Goal: Task Accomplishment & Management: Manage account settings

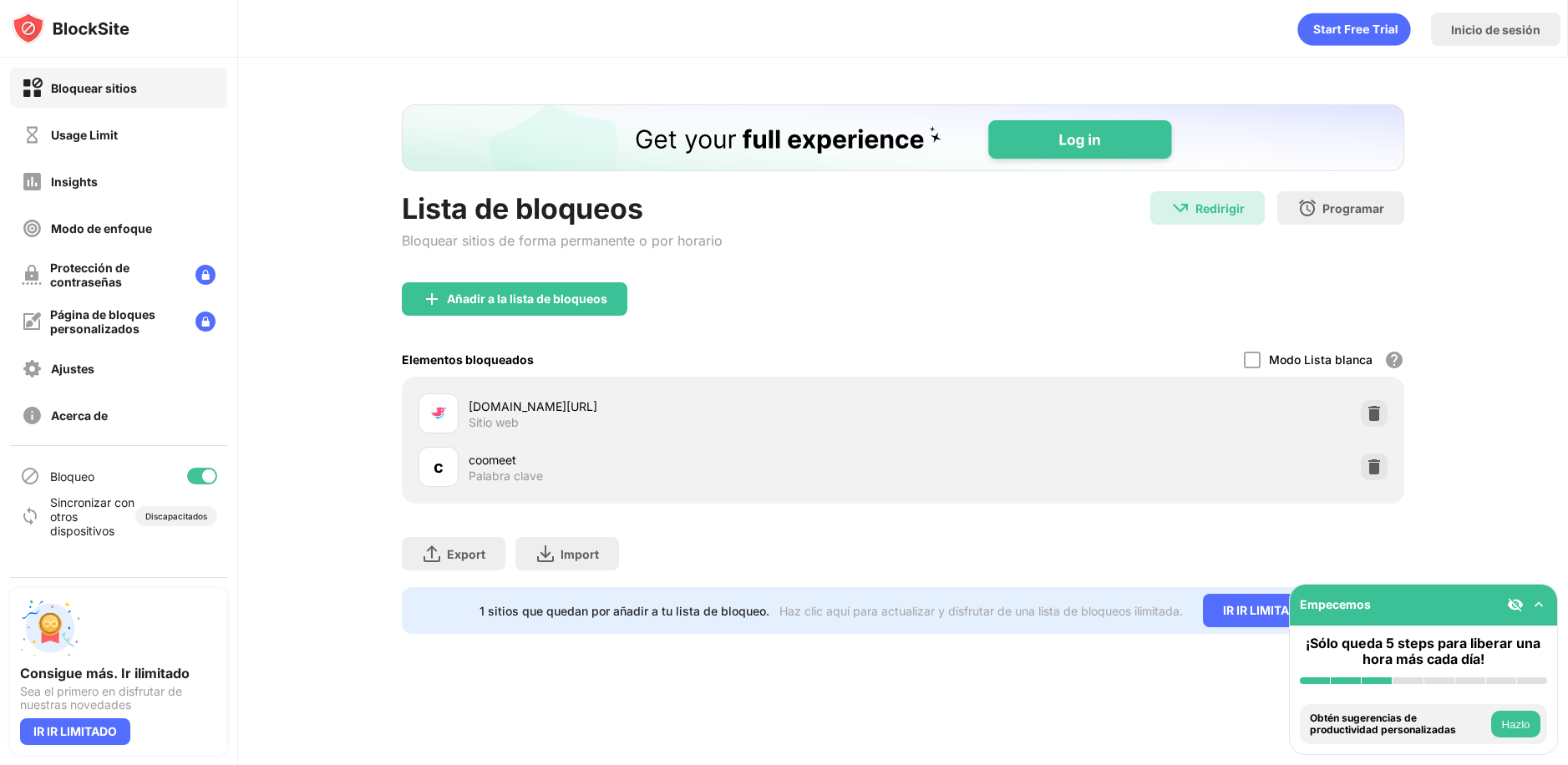
click at [1317, 360] on div "Modo Lista blanca" at bounding box center [1321, 359] width 103 height 14
click at [1248, 356] on div at bounding box center [1252, 359] width 16 height 16
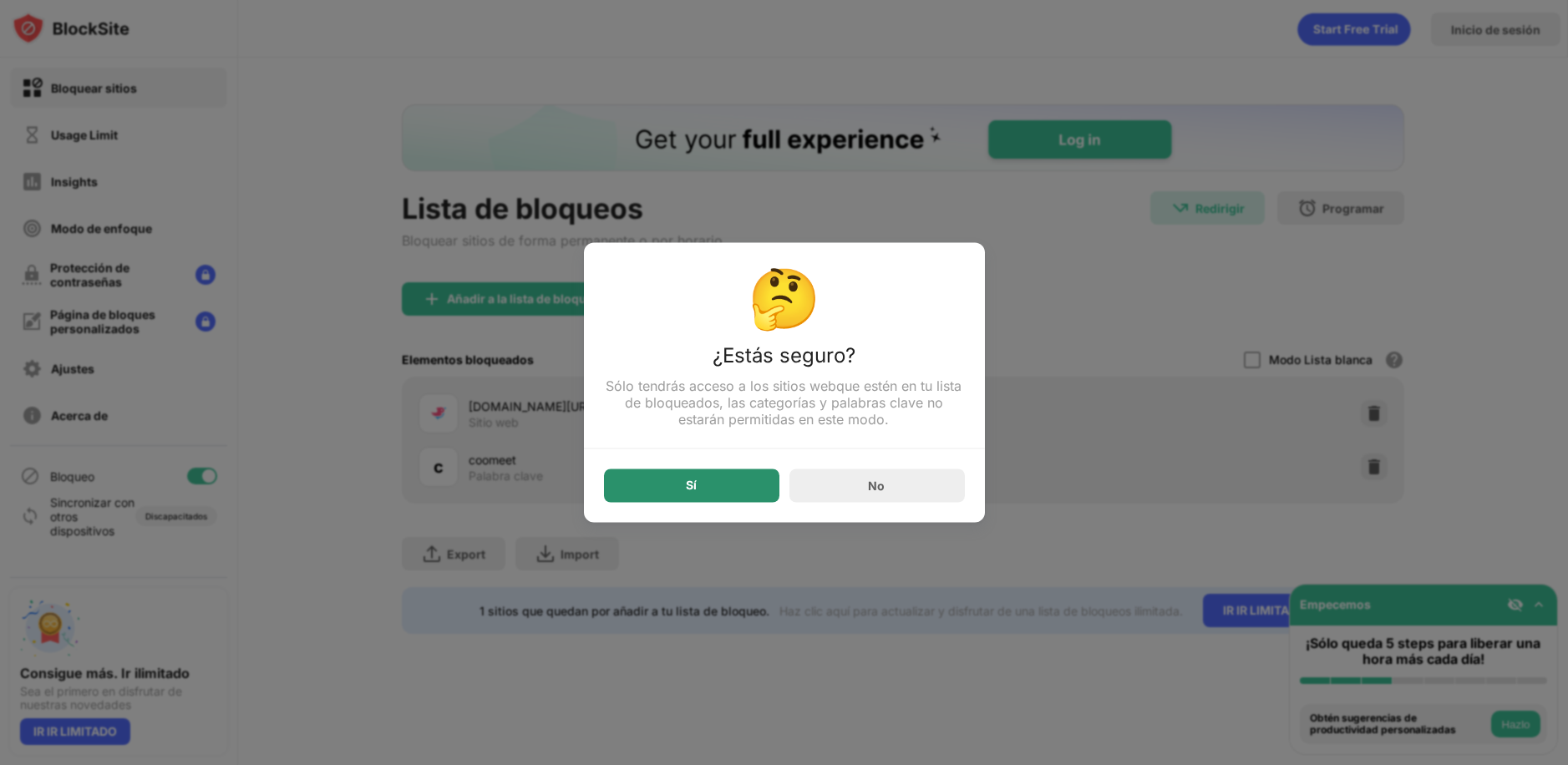
click at [695, 490] on div "Sí" at bounding box center [691, 486] width 11 height 14
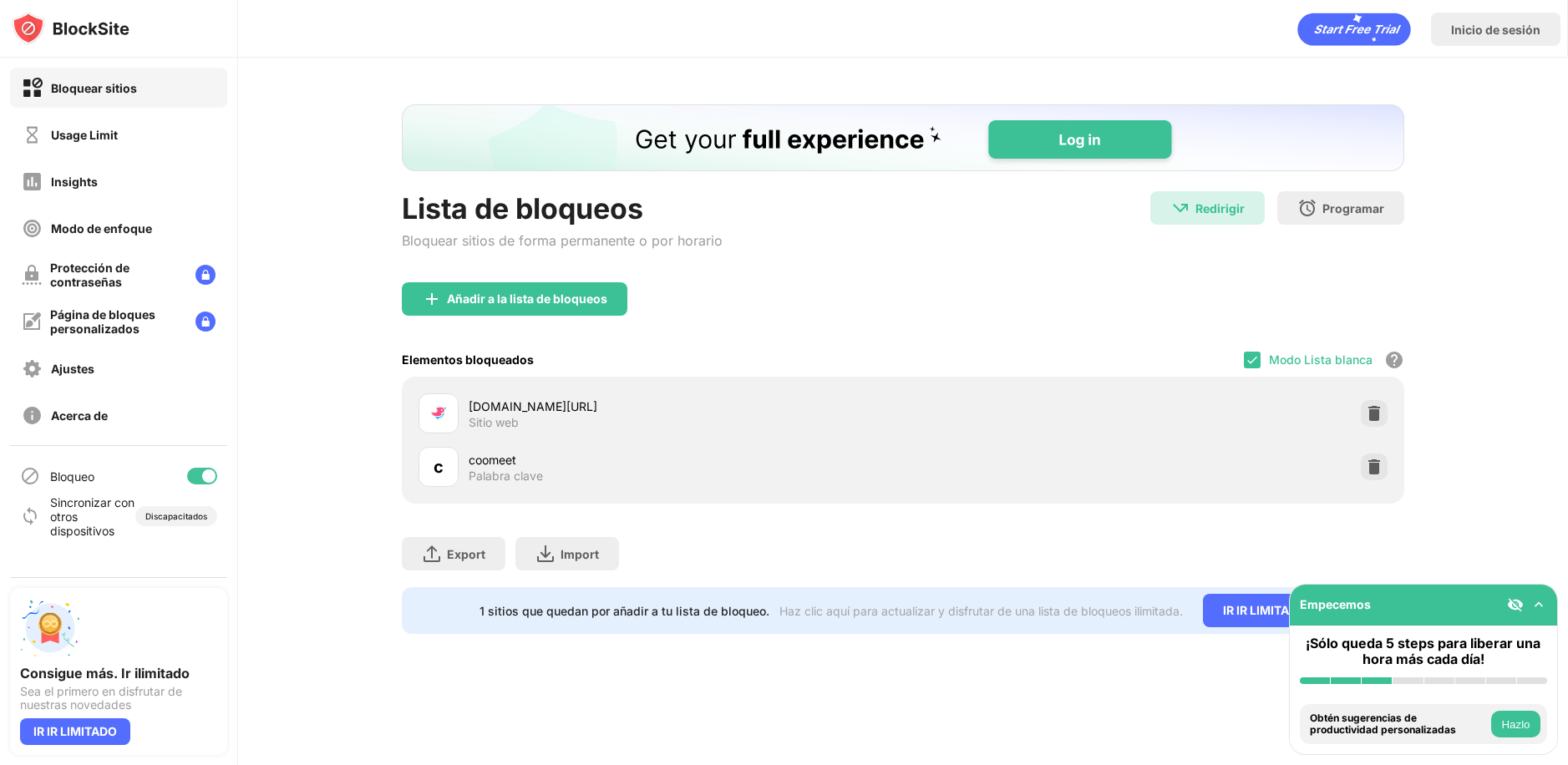
click at [1332, 366] on div "Modo Lista blanca Bloquea todos los sitios web excepto los de tu lista blanca. …" at bounding box center [1324, 359] width 160 height 34
click at [488, 402] on div "[DOMAIN_NAME][URL]" at bounding box center [686, 406] width 434 height 17
drag, startPoint x: 1375, startPoint y: 409, endPoint x: 1285, endPoint y: 382, distance: 94.0
click at [1375, 410] on img at bounding box center [1373, 413] width 16 height 16
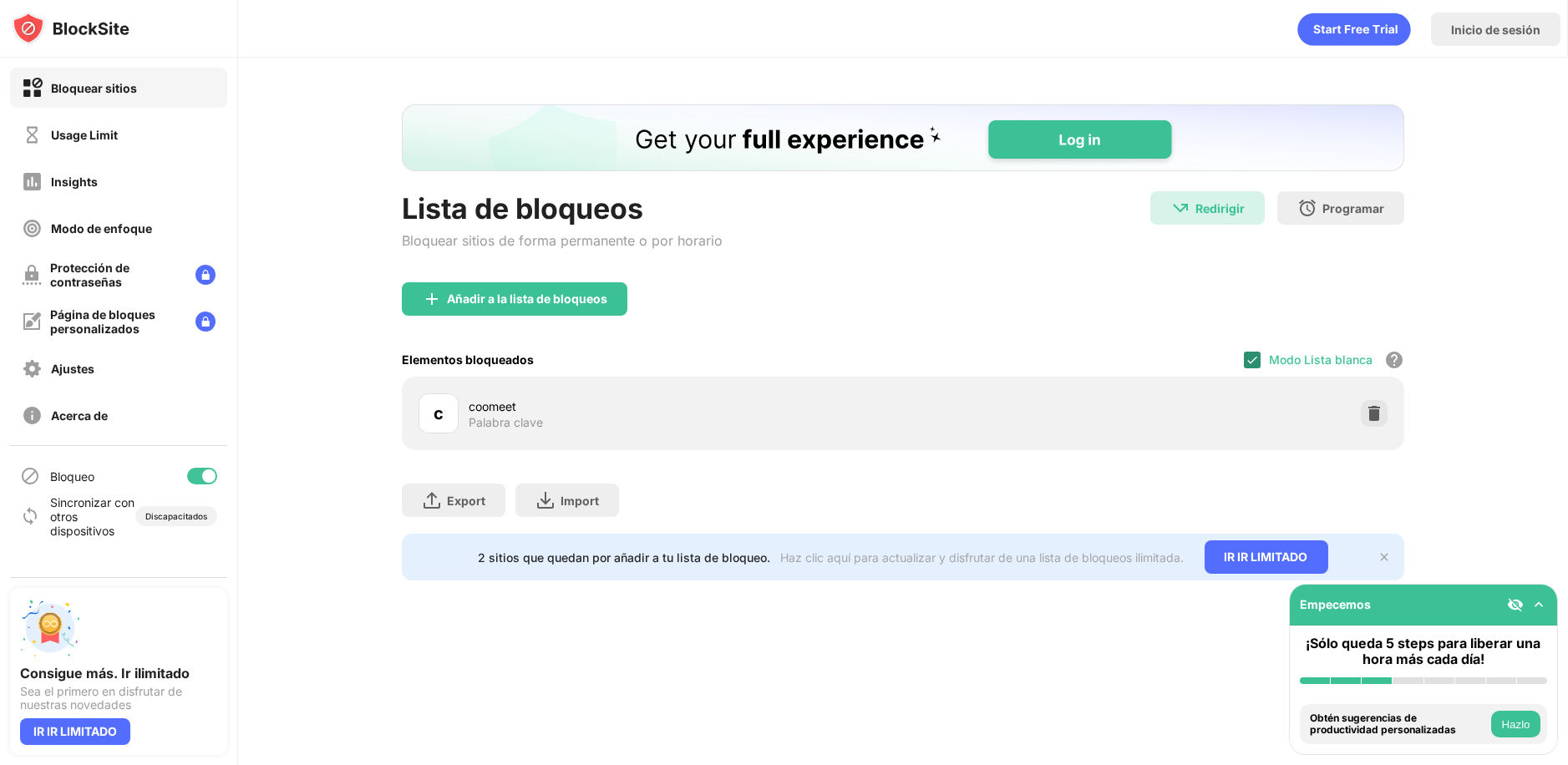
click at [1256, 364] on img at bounding box center [1253, 360] width 14 height 14
click at [1382, 560] on img at bounding box center [1384, 557] width 14 height 14
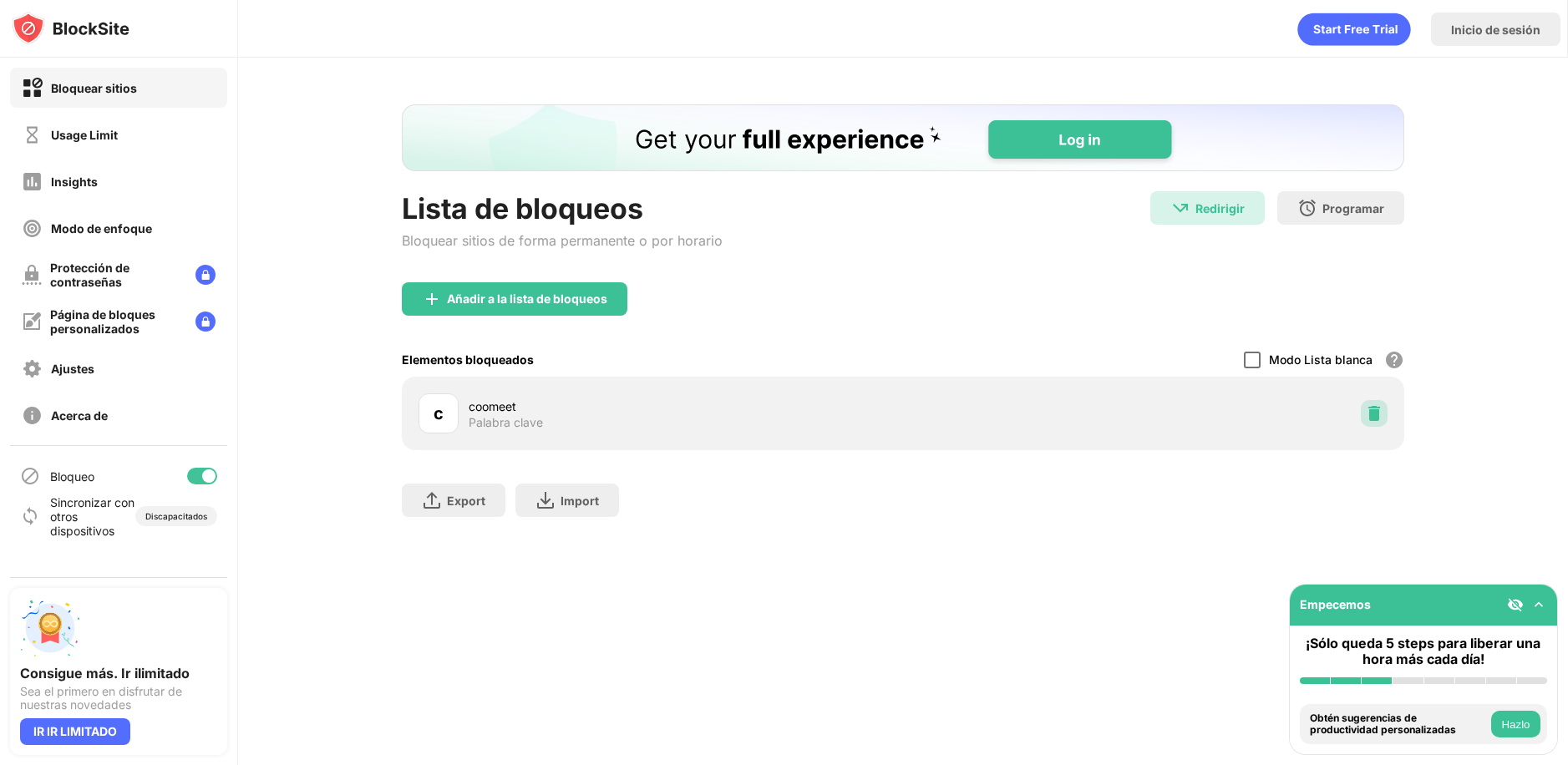
click at [1373, 417] on img at bounding box center [1373, 413] width 16 height 16
